Goal: Complete application form

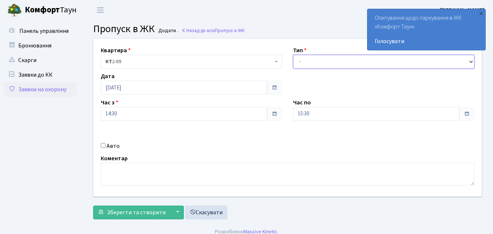
click at [307, 63] on select "- Доставка Таксі Гості Сервіс" at bounding box center [383, 62] width 181 height 14
select select "1"
click at [293, 55] on select "- Доставка Таксі Гості Сервіс" at bounding box center [383, 62] width 181 height 14
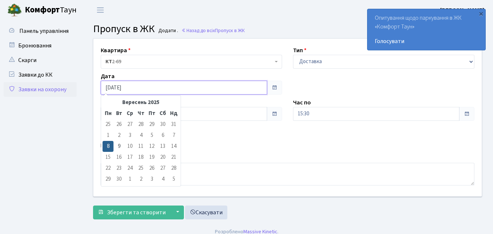
click at [146, 84] on input "[DATE]" at bounding box center [184, 88] width 166 height 14
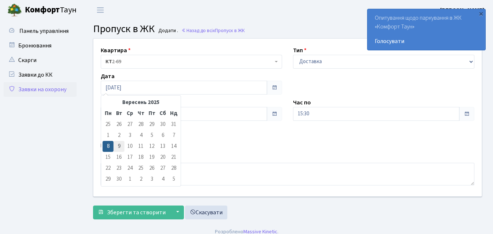
click at [120, 147] on td "9" at bounding box center [118, 146] width 11 height 11
type input "[DATE]"
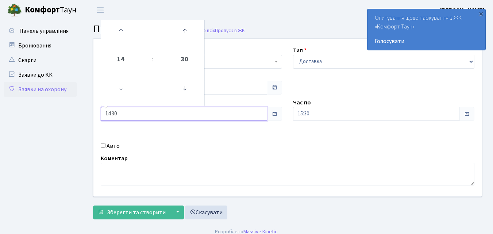
click at [135, 114] on input "14:30" at bounding box center [184, 114] width 166 height 14
click at [120, 90] on icon at bounding box center [121, 88] width 20 height 20
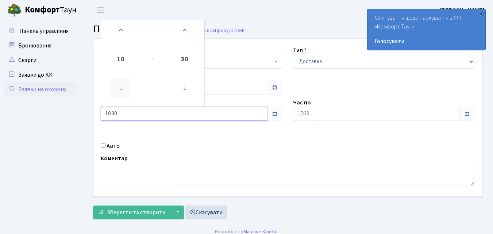
click at [120, 90] on icon at bounding box center [121, 88] width 20 height 20
type input "09:30"
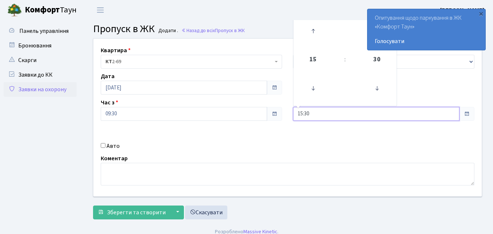
click at [327, 112] on input "15:30" at bounding box center [376, 114] width 166 height 14
click at [315, 30] on icon at bounding box center [313, 31] width 20 height 20
type input "17:30"
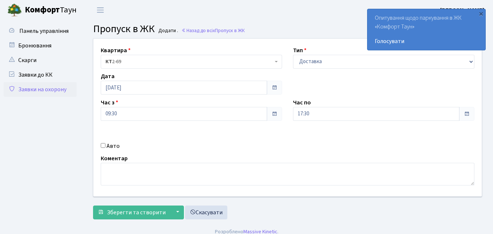
click at [103, 145] on input "Авто" at bounding box center [103, 145] width 5 height 5
checkbox input "true"
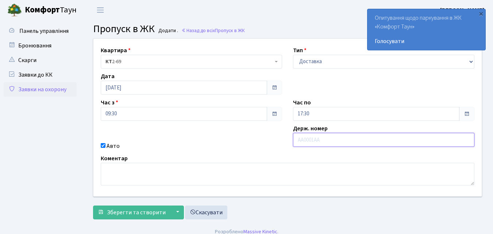
click at [305, 139] on input "text" at bounding box center [383, 140] width 181 height 14
type input "КА9240МТ"
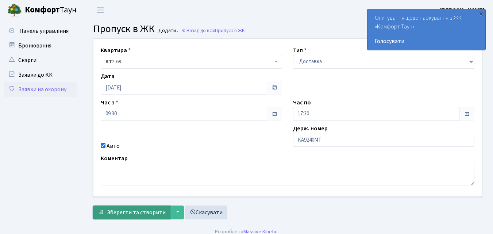
click at [128, 212] on span "Зберегти та створити" at bounding box center [136, 212] width 59 height 8
